Goal: Task Accomplishment & Management: Manage account settings

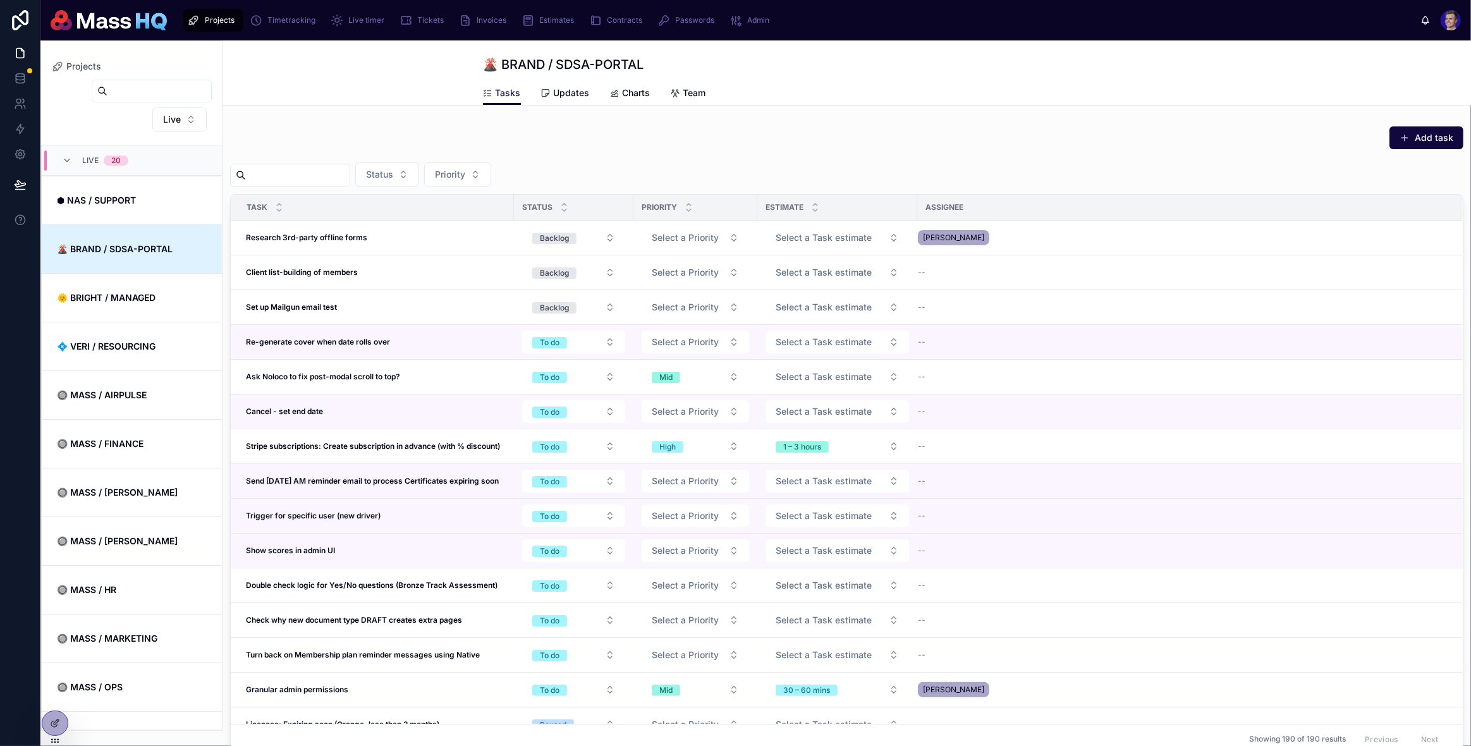
click at [555, 121] on div "Add task Status Priority Task Status Priority Estimate Assignee Research 3rd-pa…" at bounding box center [847, 440] width 1249 height 639
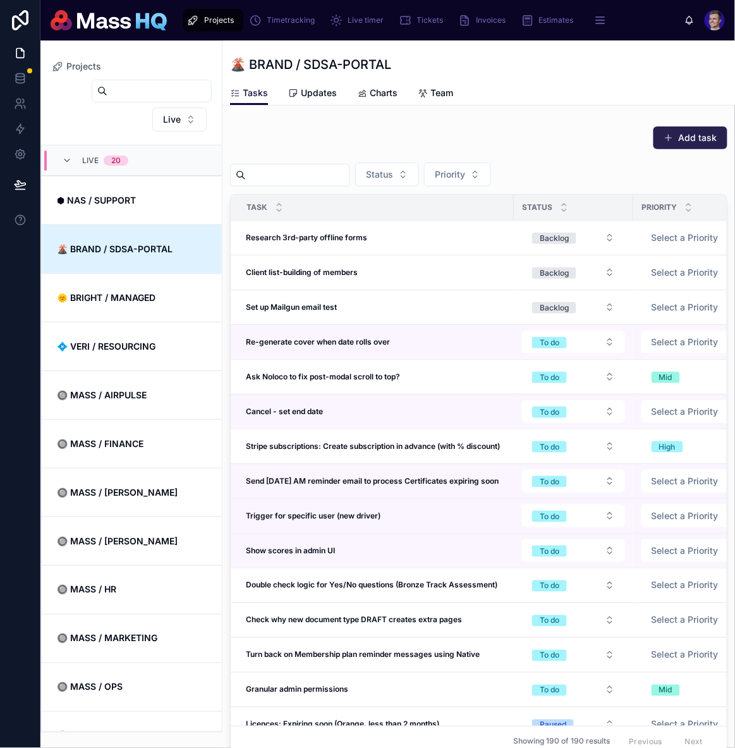
drag, startPoint x: 554, startPoint y: 122, endPoint x: 752, endPoint y: 138, distance: 198.5
click at [678, 150] on div "Add task" at bounding box center [479, 140] width 498 height 29
click at [728, 138] on div "Add task" at bounding box center [479, 140] width 498 height 29
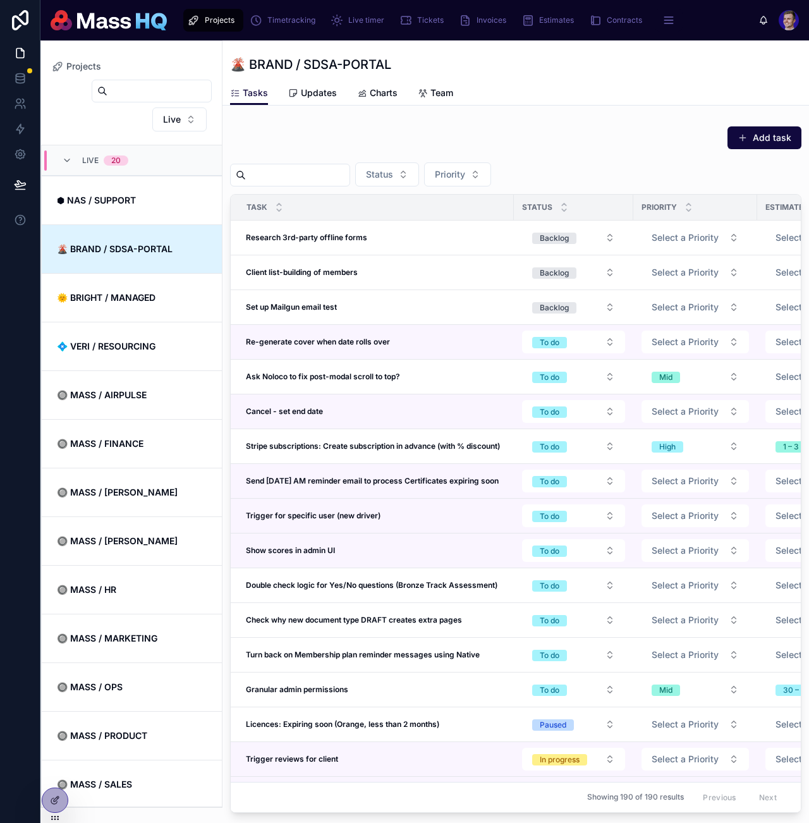
click at [766, 129] on button "Add task" at bounding box center [765, 137] width 74 height 23
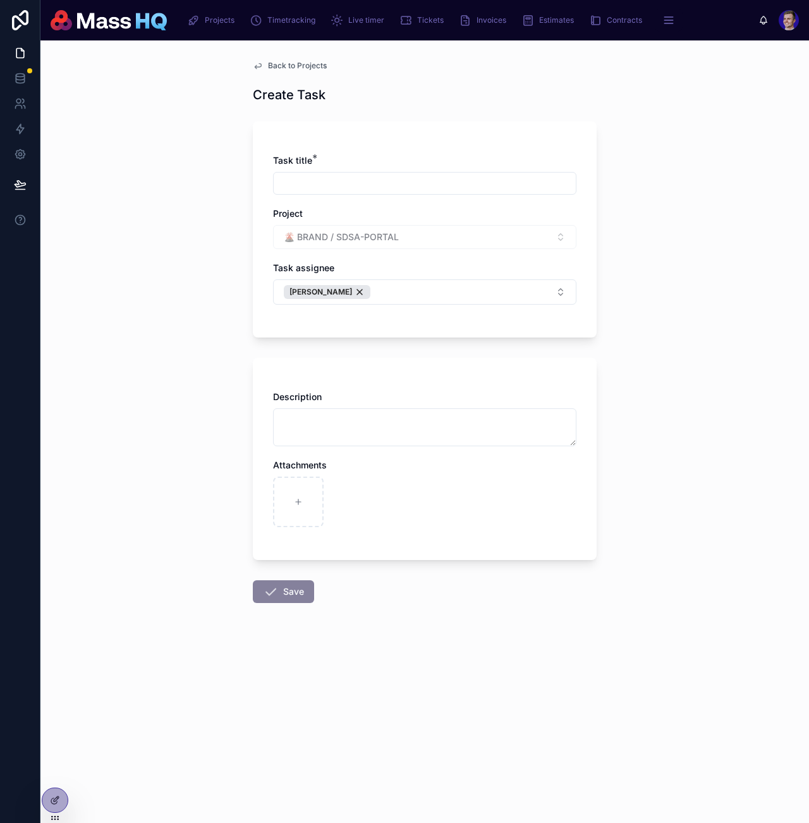
click at [753, 133] on div "Back to Projects Create Task Task title * Project 🌋 BRAND / SDSA-PORTAL Task as…" at bounding box center [424, 431] width 769 height 783
click at [293, 67] on span "Back to Projects" at bounding box center [297, 66] width 59 height 10
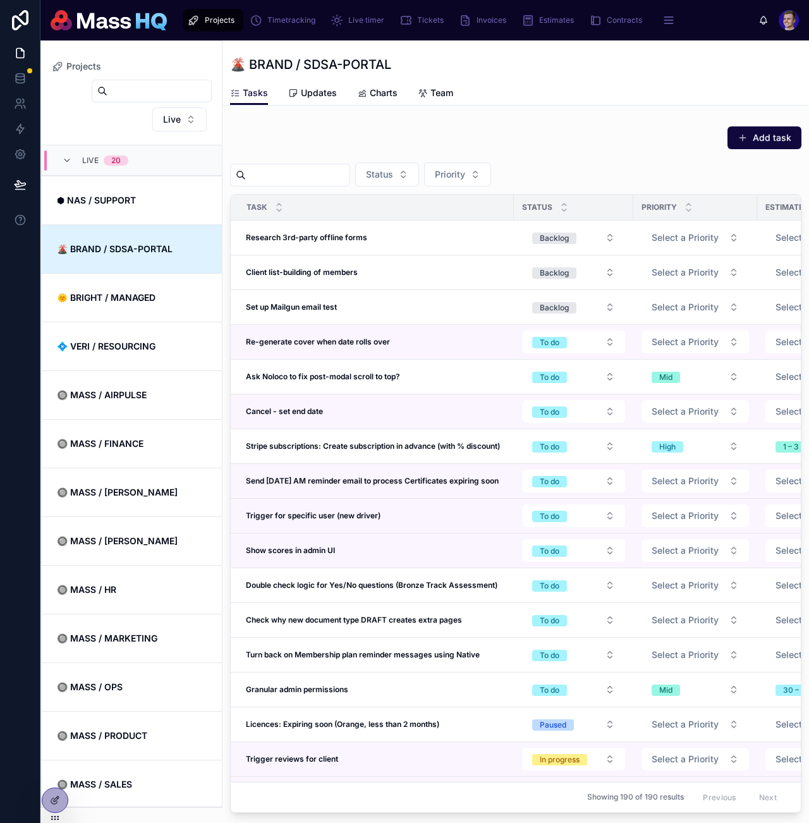
scroll to position [79, 0]
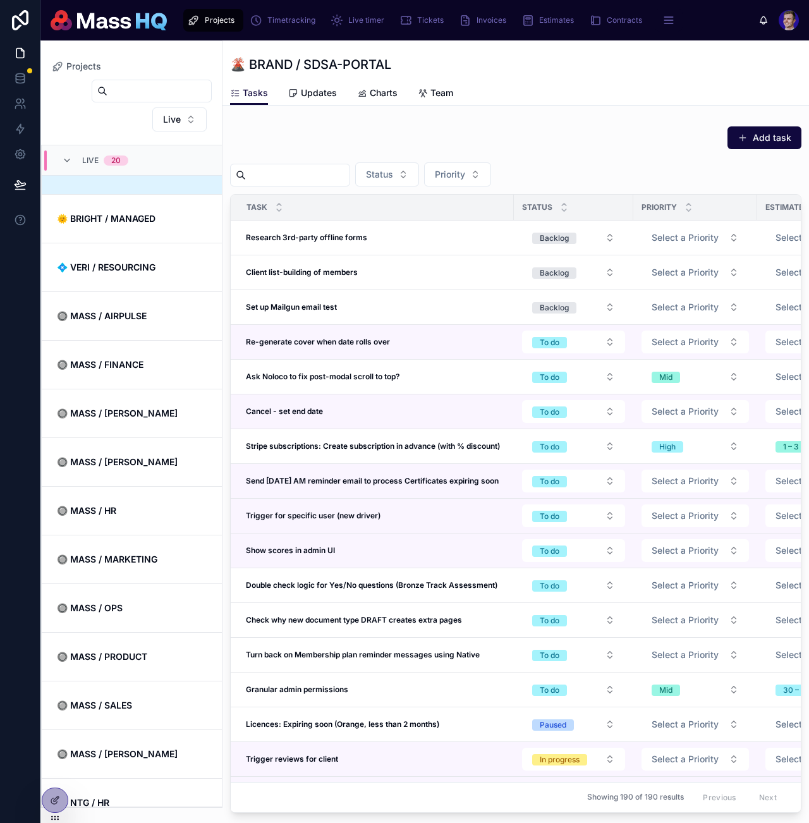
click at [600, 107] on div "Projects 🌋 BRAND / SDSA-PORTAL Tasks Tasks Updates Charts Team Add task Status …" at bounding box center [516, 469] width 587 height 859
click at [47, 745] on div at bounding box center [54, 800] width 25 height 24
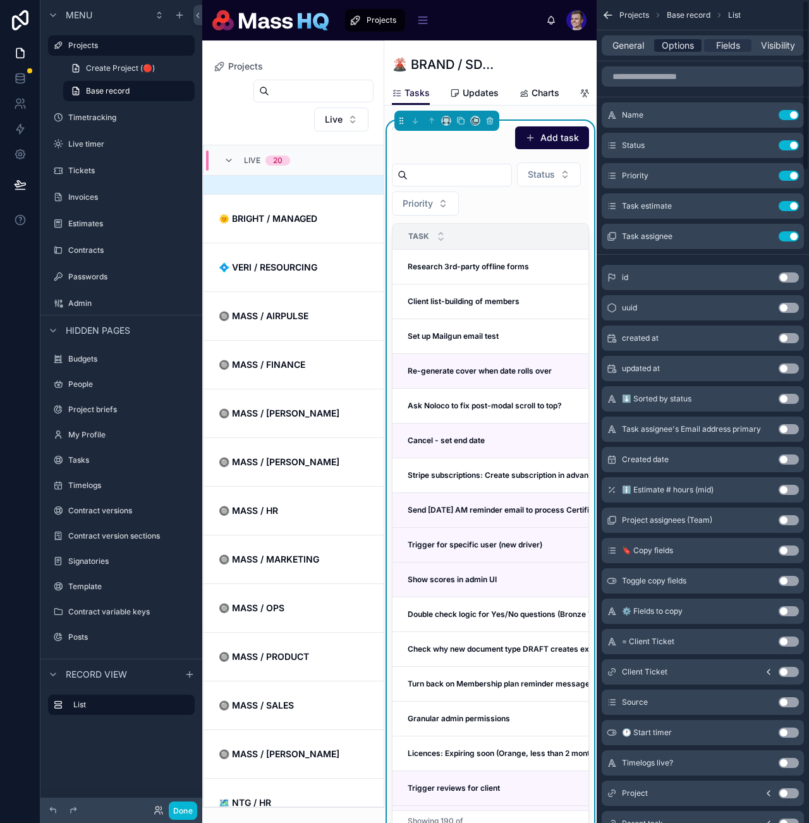
click at [682, 51] on span "Options" at bounding box center [678, 45] width 32 height 13
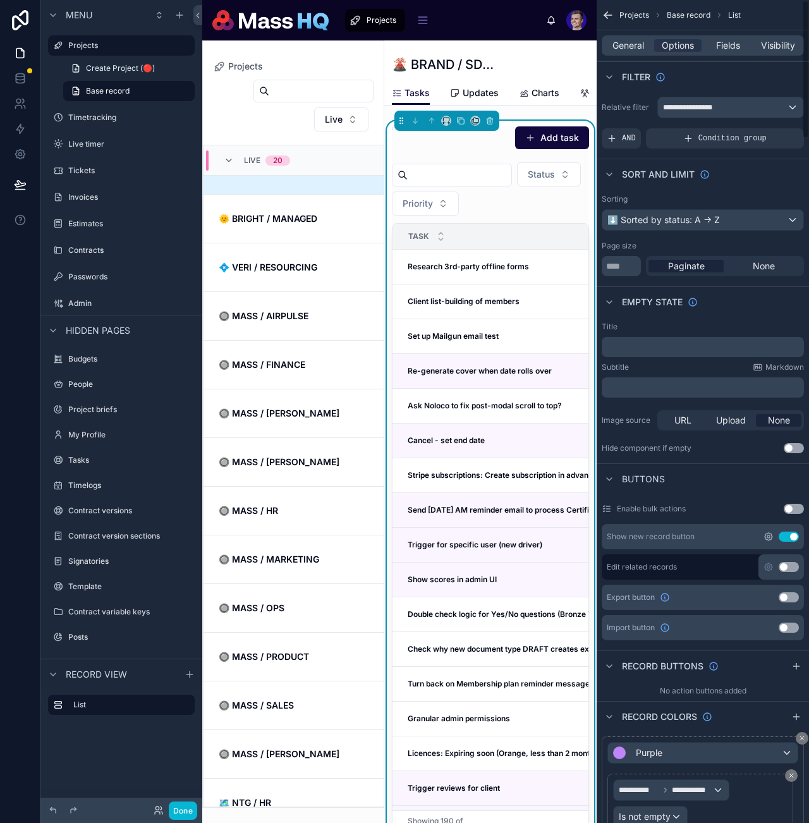
click at [766, 533] on icon "scrollable content" at bounding box center [769, 537] width 8 height 8
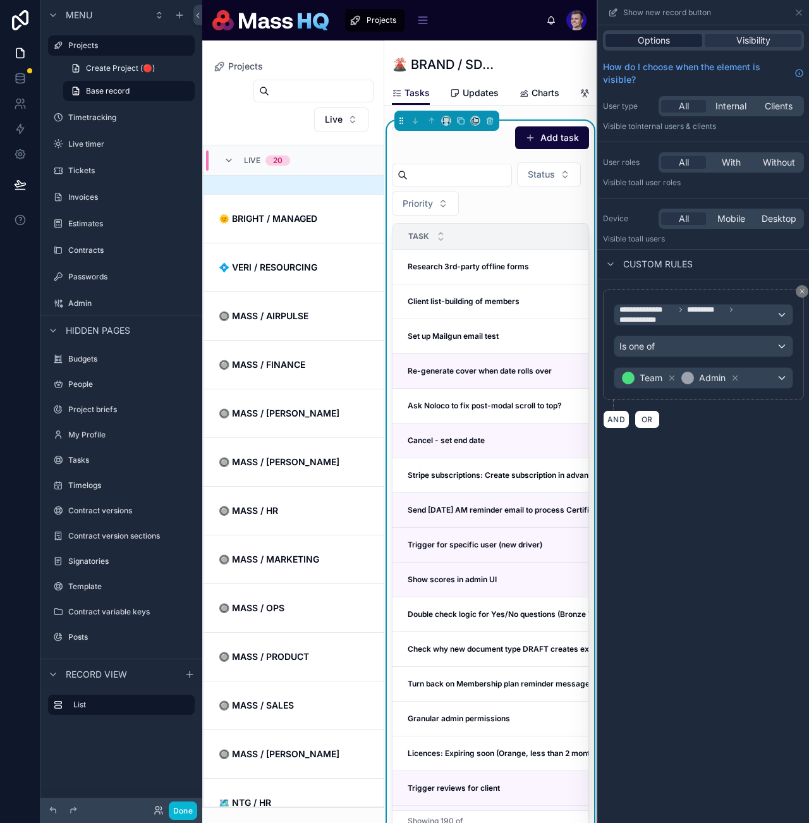
click at [646, 42] on span "Options" at bounding box center [654, 40] width 32 height 13
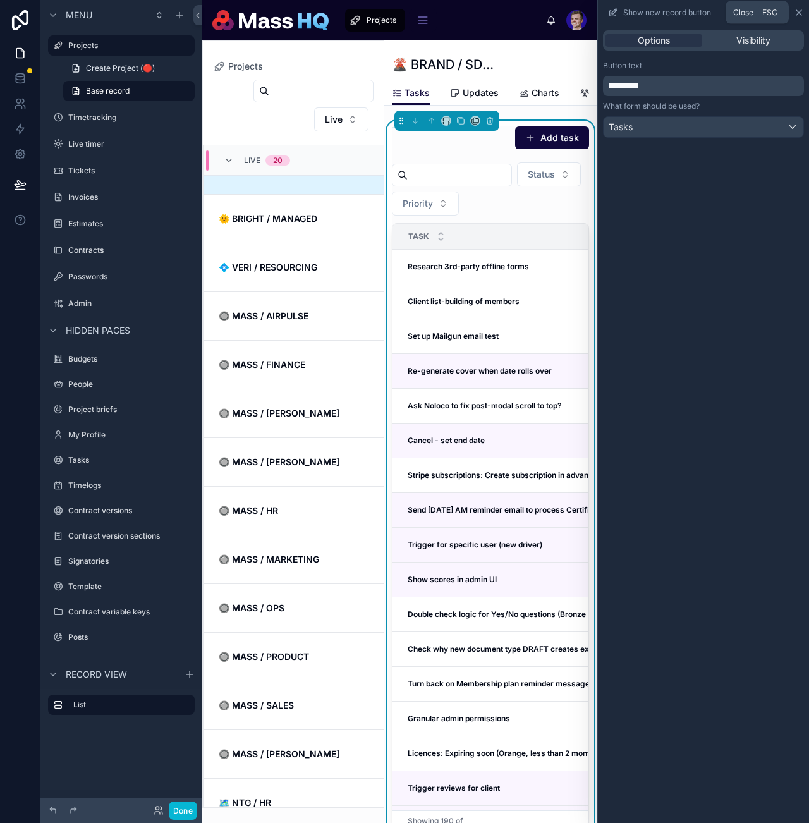
click at [797, 11] on icon at bounding box center [799, 13] width 10 height 10
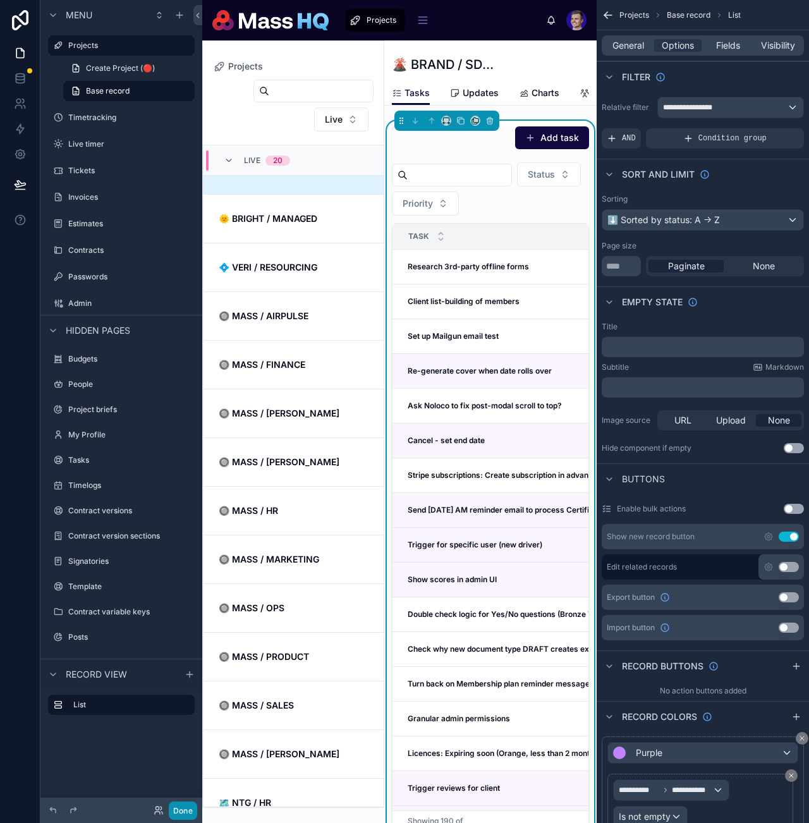
click at [180, 745] on button "Done" at bounding box center [183, 811] width 28 height 18
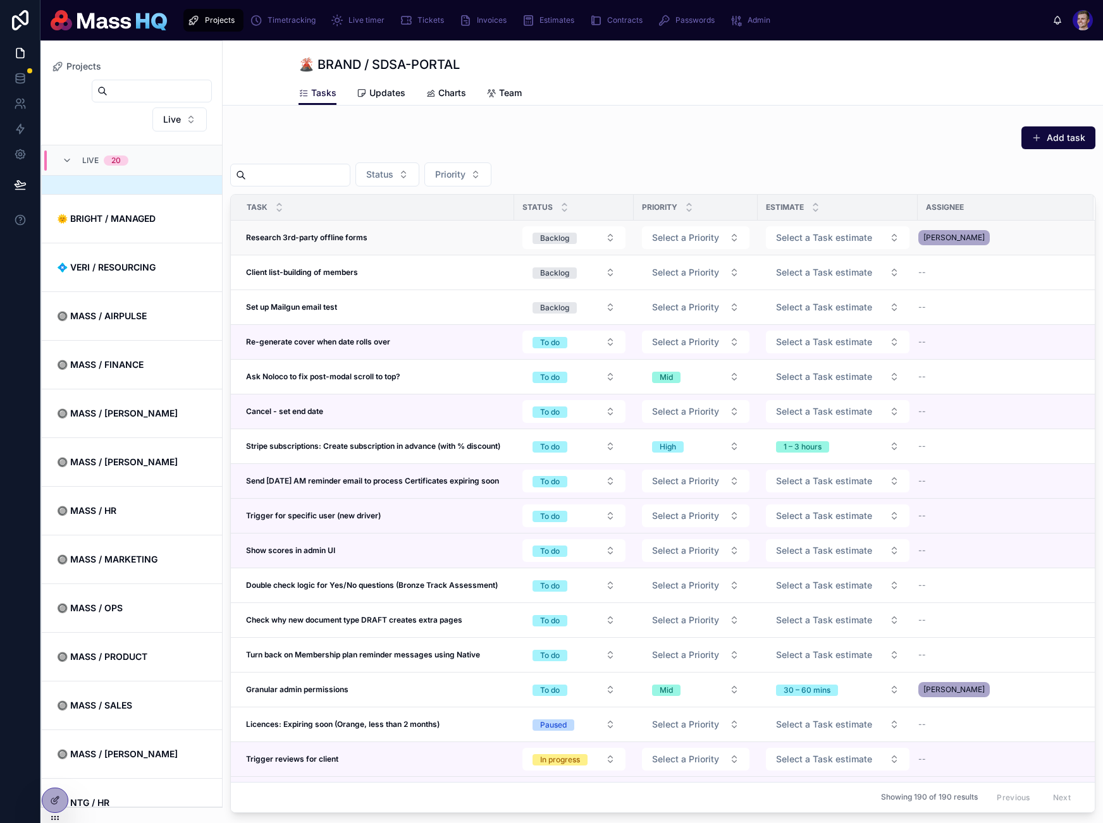
click at [412, 243] on td "Research 3rd-party offline forms Research 3rd-party offline forms" at bounding box center [372, 238] width 283 height 35
click at [417, 237] on div "Research 3rd-party offline forms Research 3rd-party offline forms" at bounding box center [376, 238] width 261 height 10
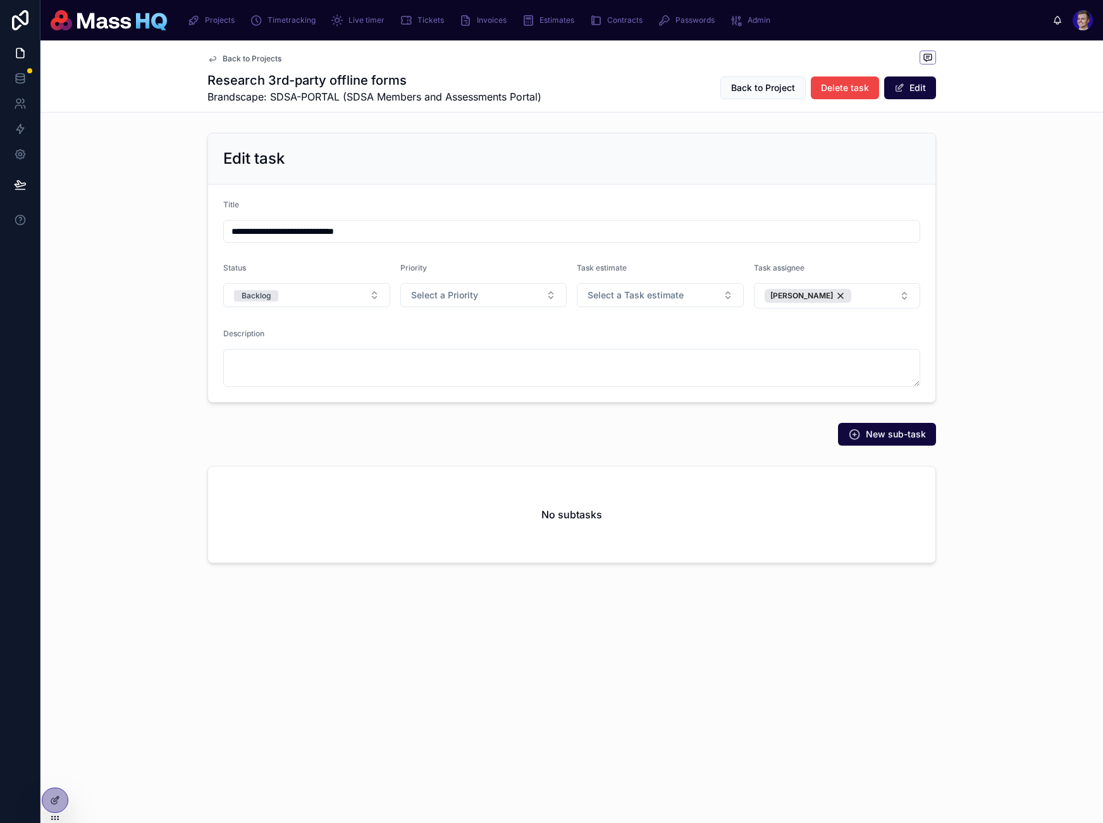
click at [1005, 369] on div "**********" at bounding box center [571, 268] width 1062 height 280
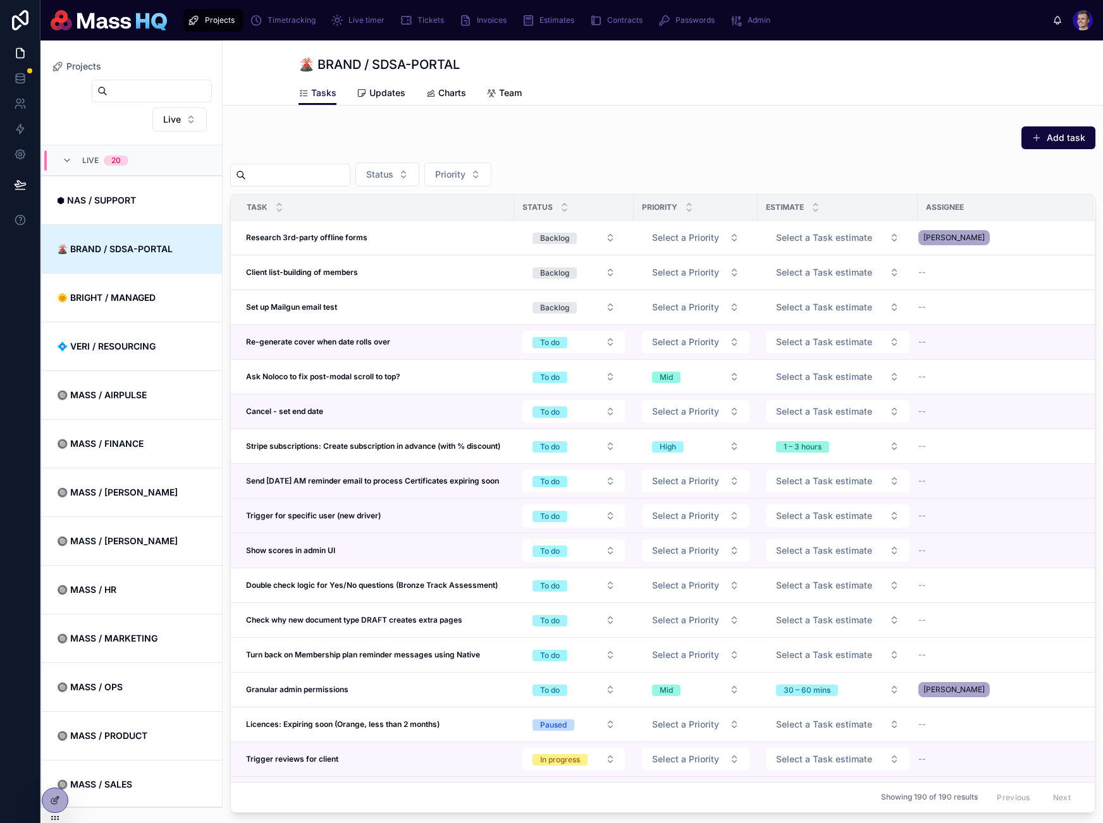
scroll to position [79, 0]
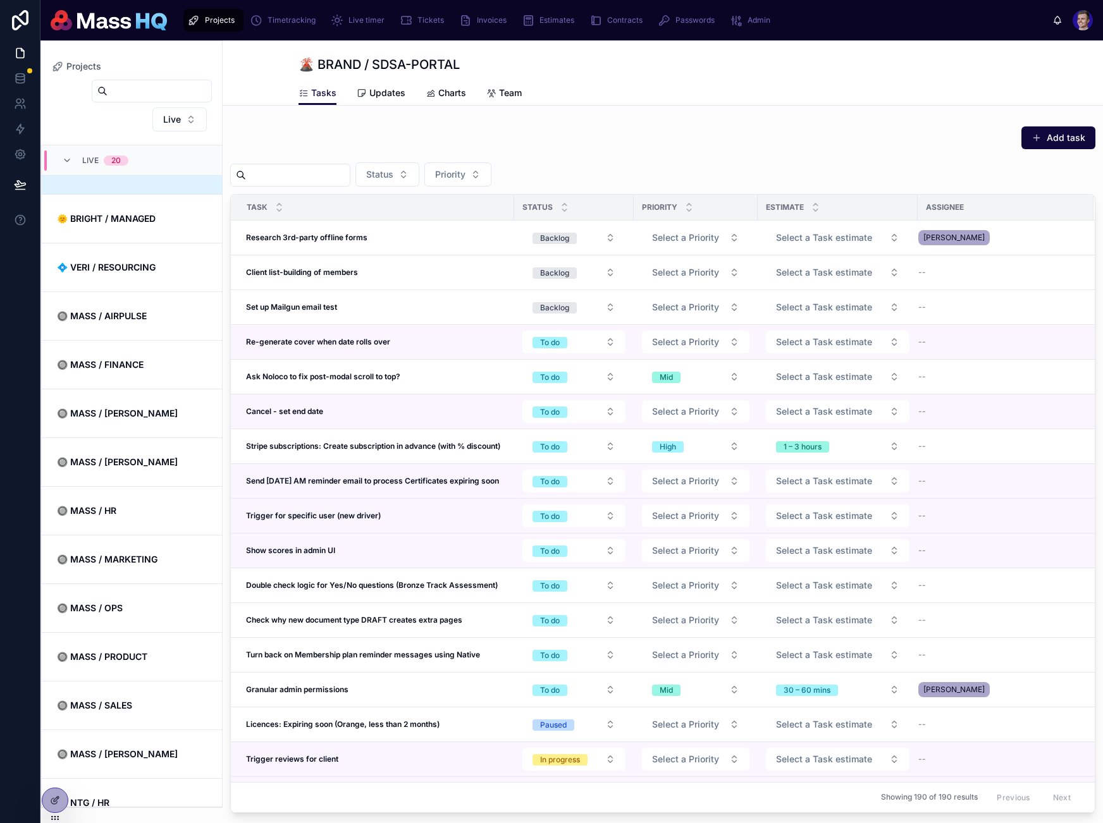
click at [39, 745] on div at bounding box center [20, 411] width 40 height 823
click at [48, 745] on div at bounding box center [54, 800] width 25 height 24
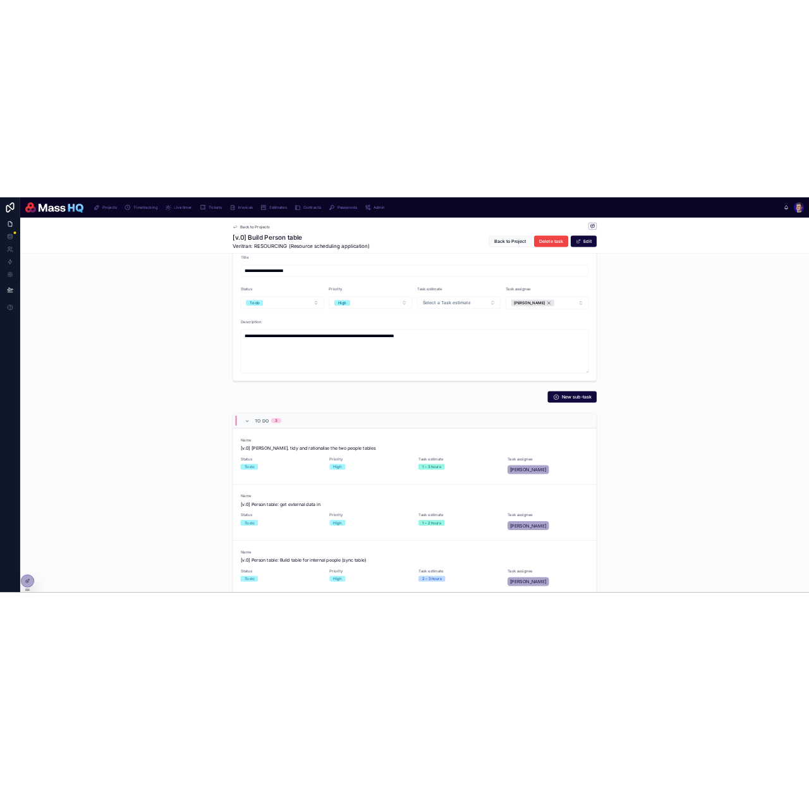
scroll to position [214, 0]
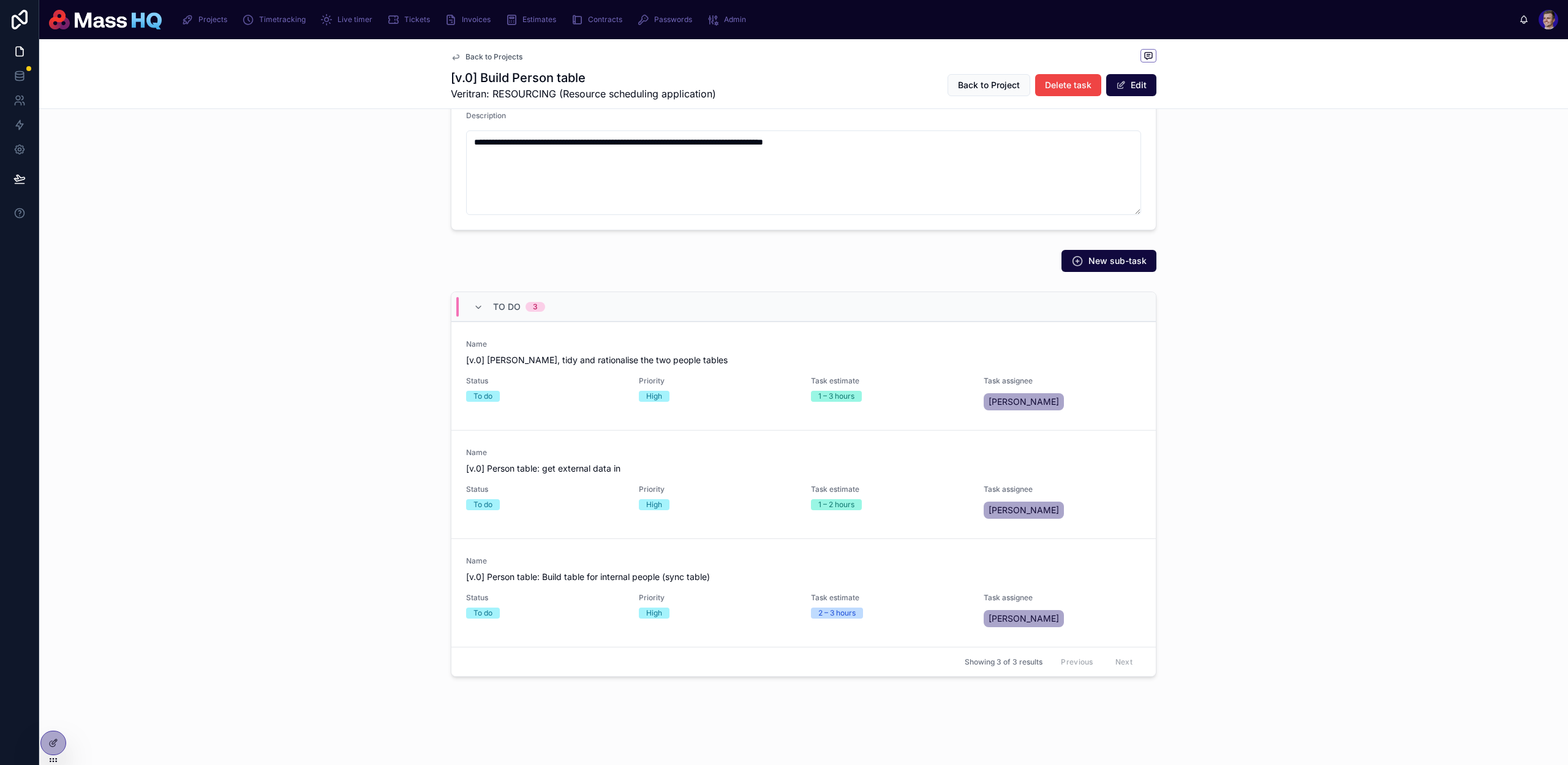
click at [196, 637] on div "To do 3 Name [v.0] Merge, tidy and rationalise the two people tables Status To …" at bounding box center [803, 486] width 1528 height 400
